Goal: Feedback & Contribution: Contribute content

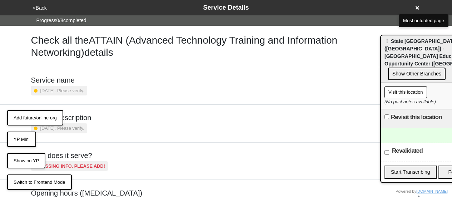
click at [137, 30] on div "Check all the ATTAIN (Advanced Technology Training and Information Networking) …" at bounding box center [227, 46] width 408 height 41
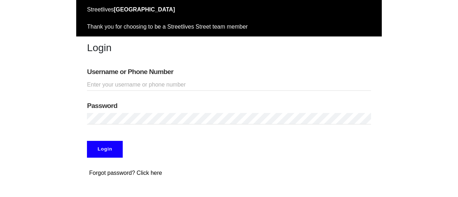
drag, startPoint x: 128, startPoint y: 58, endPoint x: 133, endPoint y: 81, distance: 24.2
click at [129, 61] on div "Login" at bounding box center [228, 49] width 305 height 26
click at [133, 81] on input "Username or Phone Number" at bounding box center [228, 85] width 283 height 12
type input "doobneek"
click at [102, 144] on input "Login" at bounding box center [105, 149] width 36 height 16
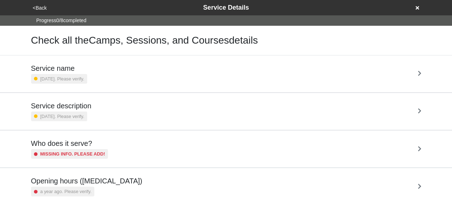
click at [214, 13] on div "<Back Service Details" at bounding box center [226, 7] width 397 height 15
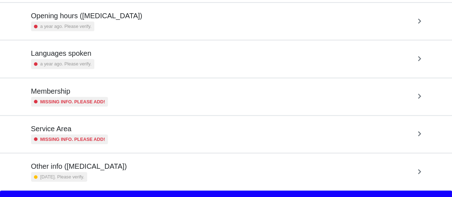
scroll to position [173, 0]
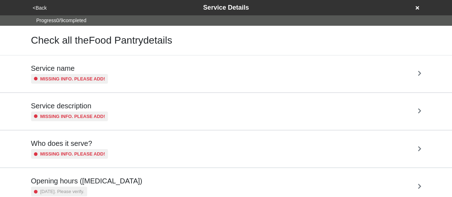
click at [415, 6] on div "<Back Service Details" at bounding box center [226, 8] width 391 height 10
click at [418, 8] on icon at bounding box center [418, 7] width 4 height 5
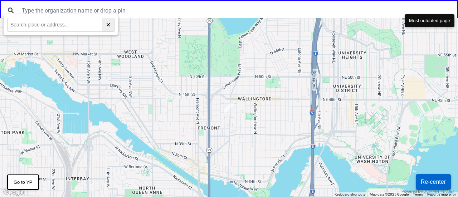
click at [435, 184] on button "Re-center" at bounding box center [432, 182] width 35 height 16
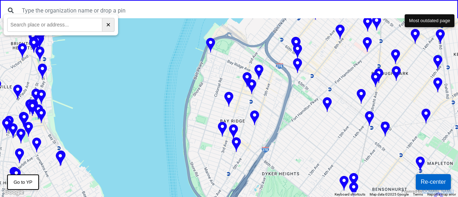
click at [329, 103] on img at bounding box center [326, 105] width 9 height 16
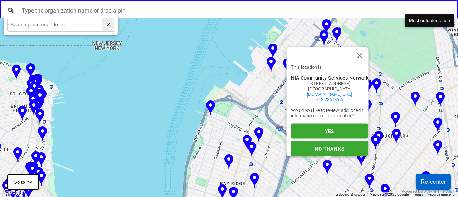
click at [330, 128] on span "YES" at bounding box center [329, 131] width 9 height 6
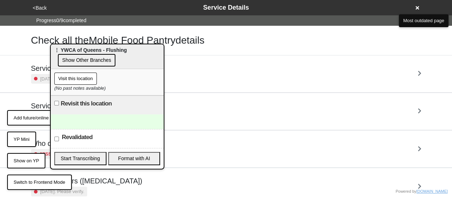
drag, startPoint x: 64, startPoint y: 41, endPoint x: 369, endPoint y: 49, distance: 305.4
click at [127, 49] on span "⋮ YWCA of Queens - Flushing" at bounding box center [90, 50] width 73 height 6
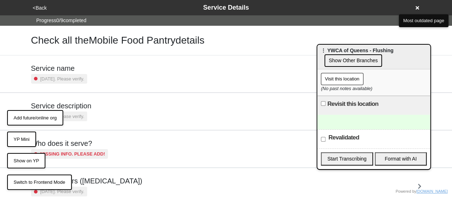
click at [22, 162] on button "Show on YP" at bounding box center [26, 161] width 38 height 16
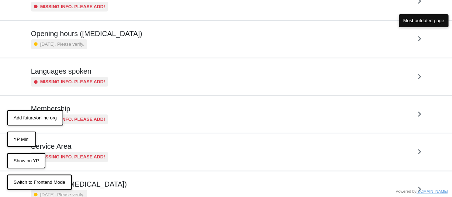
scroll to position [185, 0]
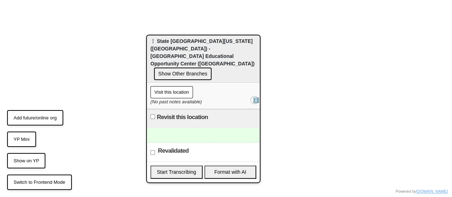
drag, startPoint x: 89, startPoint y: 43, endPoint x: 273, endPoint y: 9, distance: 187.2
click at [255, 40] on span "⋮ State University of New York (SUNY) - Manhattan Educational Opportunity Cente…" at bounding box center [203, 52] width 104 height 28
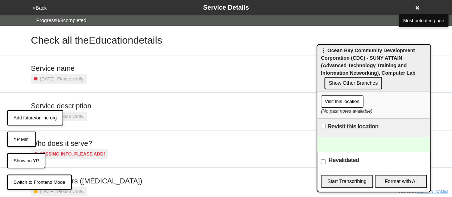
click at [418, 6] on icon at bounding box center [418, 7] width 4 height 5
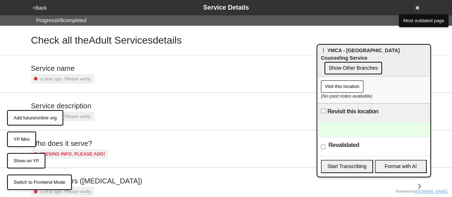
click at [17, 140] on button "YP Mini" at bounding box center [21, 140] width 29 height 16
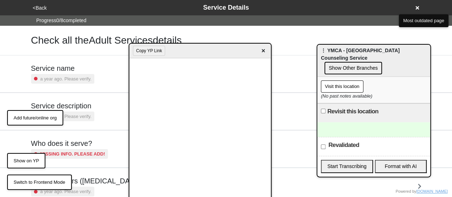
scroll to position [173, 0]
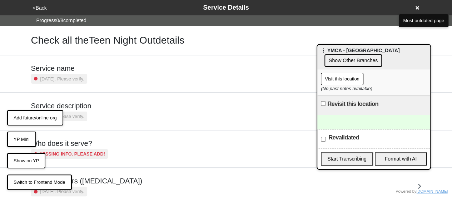
click at [25, 141] on button "YP Mini" at bounding box center [21, 140] width 29 height 16
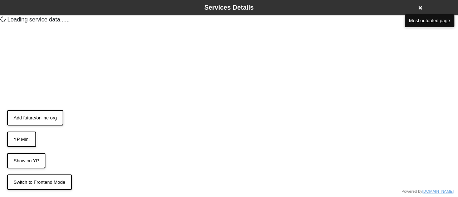
click at [23, 139] on button "YP Mini" at bounding box center [21, 140] width 29 height 16
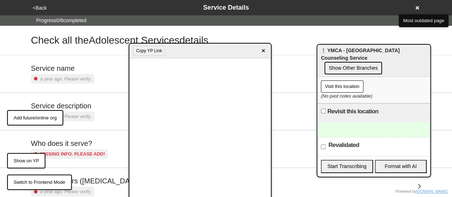
click at [23, 139] on div "Who does it serve? Missing info. Please add!" at bounding box center [227, 148] width 408 height 37
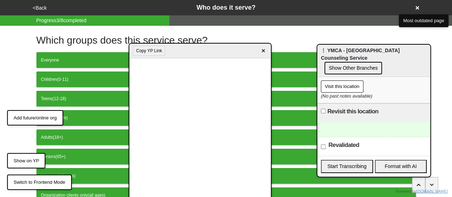
scroll to position [71, 0]
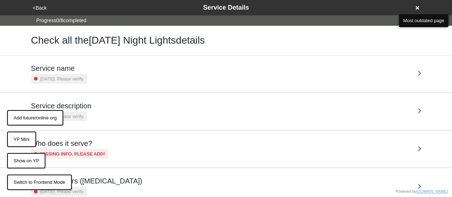
click at [25, 139] on button "YP Mini" at bounding box center [21, 140] width 29 height 16
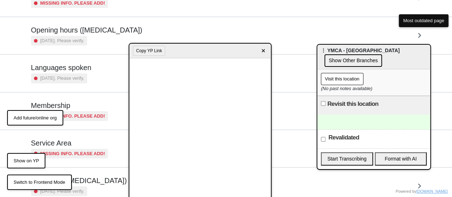
scroll to position [173, 0]
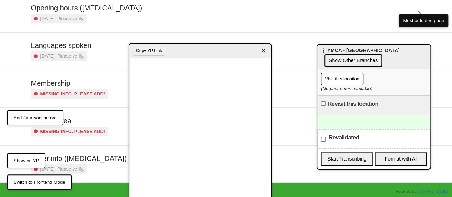
click at [78, 167] on small "[DATE]. Please verify." at bounding box center [62, 169] width 44 height 7
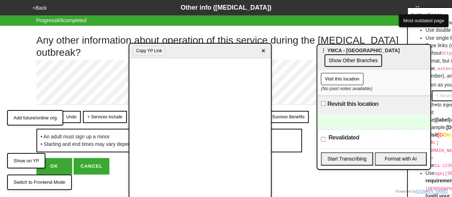
scroll to position [5, 0]
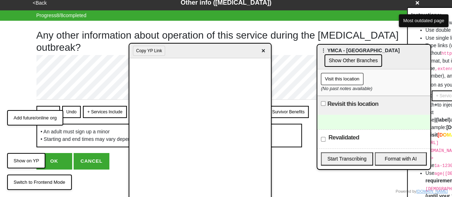
click at [56, 162] on button "OK" at bounding box center [54, 161] width 36 height 16
type textarea "x"
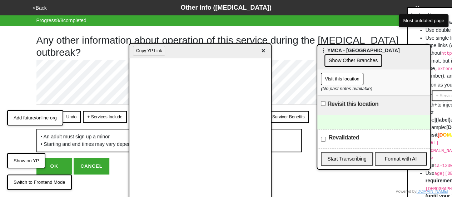
click at [55, 165] on button "OK" at bounding box center [54, 166] width 36 height 16
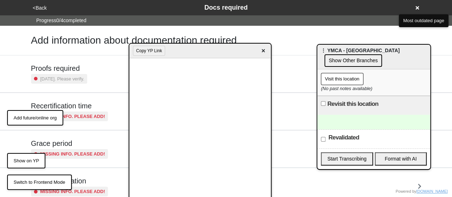
click at [36, 8] on button "<Back" at bounding box center [40, 8] width 18 height 8
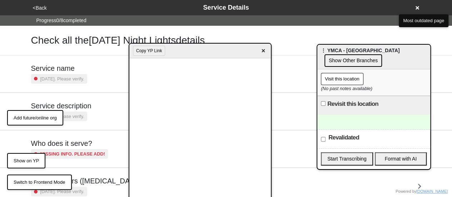
click at [40, 9] on button "<Back" at bounding box center [40, 8] width 18 height 8
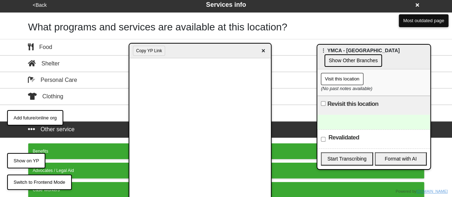
scroll to position [237, 0]
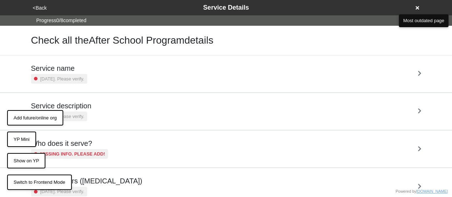
scroll to position [173, 0]
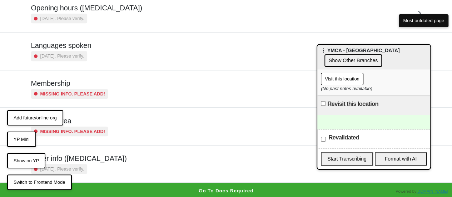
click at [84, 166] on small "[DATE]. Please verify." at bounding box center [62, 169] width 44 height 7
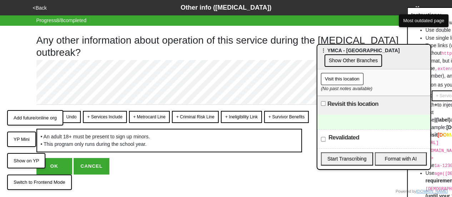
click at [36, 7] on button "<Back" at bounding box center [40, 8] width 18 height 8
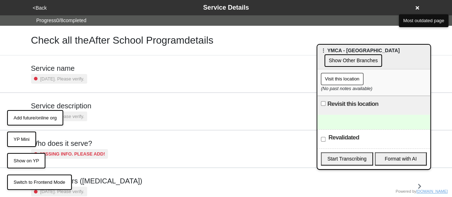
click at [72, 96] on div "Service description 2 years ago. Please verify." at bounding box center [227, 111] width 408 height 37
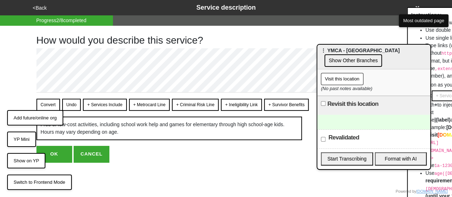
click at [91, 100] on button "+ Services Include" at bounding box center [105, 105] width 44 height 12
click at [36, 101] on div "Convert Undo + Services Include + Metrocard Line + Criminal Risk Line + Ineligi…" at bounding box center [172, 105] width 273 height 12
drag, startPoint x: 44, startPoint y: 103, endPoint x: 58, endPoint y: 142, distance: 41.7
click at [45, 103] on button "Convert" at bounding box center [48, 105] width 24 height 12
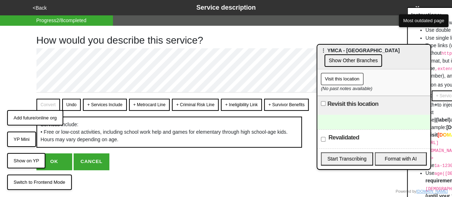
click at [62, 162] on button "OK" at bounding box center [54, 161] width 36 height 16
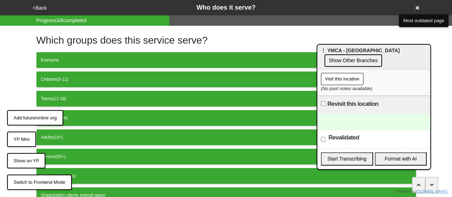
click at [40, 8] on button "<Back" at bounding box center [40, 8] width 18 height 8
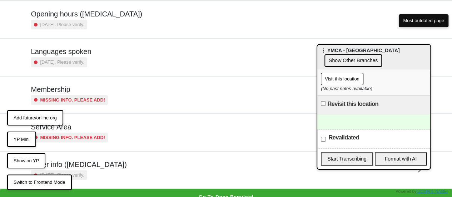
scroll to position [173, 0]
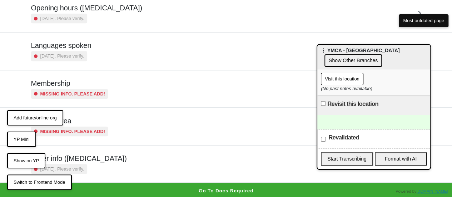
click at [101, 162] on div "Other info (coronavirus) 2 years ago. Please verify." at bounding box center [79, 164] width 96 height 20
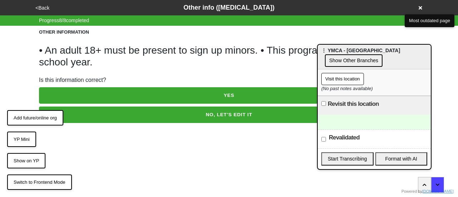
click at [161, 112] on button "NO, LET'S EDIT IT" at bounding box center [229, 115] width 380 height 16
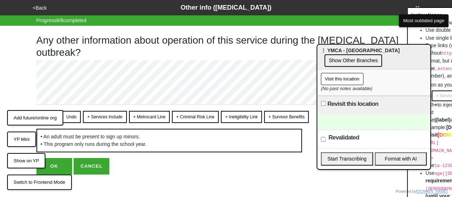
scroll to position [5, 0]
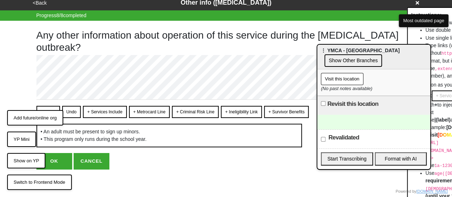
click at [54, 162] on button "OK" at bounding box center [54, 161] width 36 height 16
type textarea "x"
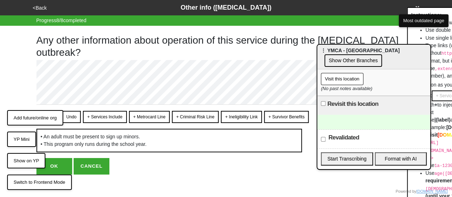
click at [60, 166] on button "OK" at bounding box center [54, 166] width 36 height 16
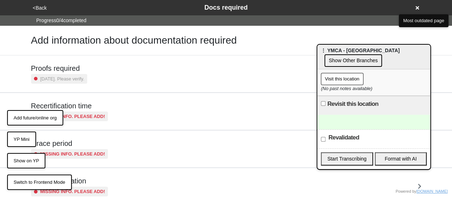
click at [44, 6] on button "<Back" at bounding box center [40, 8] width 18 height 8
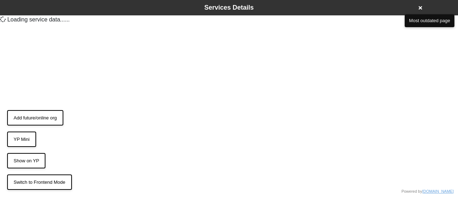
click at [29, 138] on button "YP Mini" at bounding box center [21, 140] width 29 height 16
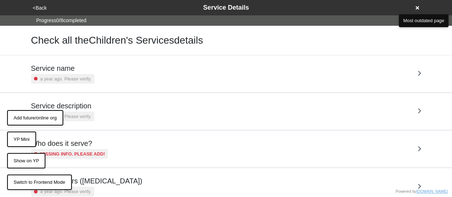
click at [29, 138] on button "YP Mini" at bounding box center [21, 140] width 29 height 16
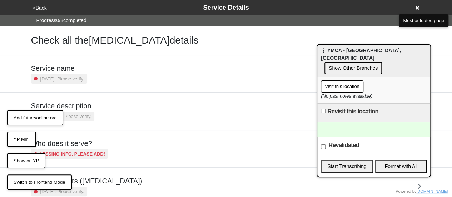
click at [22, 137] on button "YP Mini" at bounding box center [21, 140] width 29 height 16
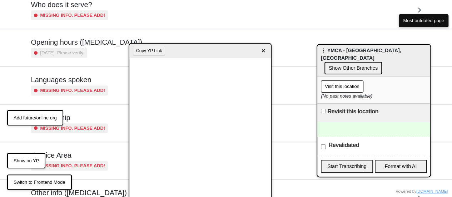
scroll to position [173, 0]
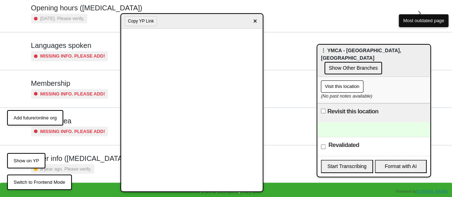
drag, startPoint x: 185, startPoint y: 46, endPoint x: 177, endPoint y: 16, distance: 30.8
click at [177, 16] on div "Copy YP Link ×" at bounding box center [192, 21] width 142 height 15
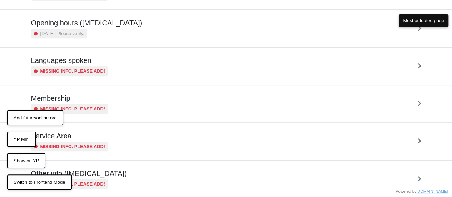
scroll to position [173, 0]
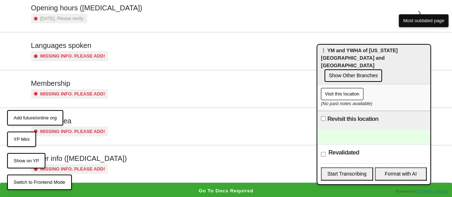
click at [15, 139] on button "YP Mini" at bounding box center [21, 140] width 29 height 16
